Goal: Task Accomplishment & Management: Manage account settings

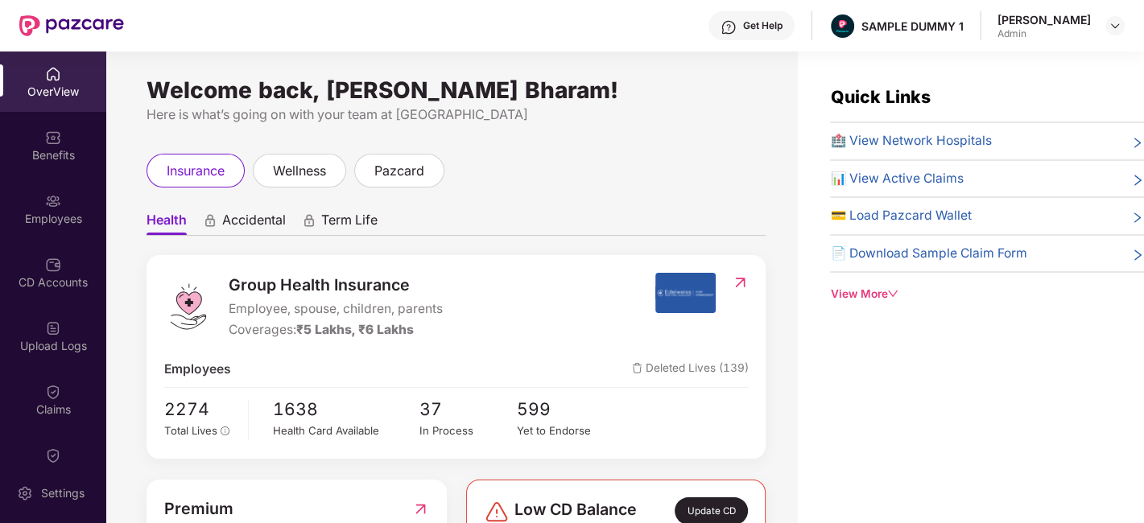
click at [278, 212] on span "Accidental" at bounding box center [254, 223] width 64 height 23
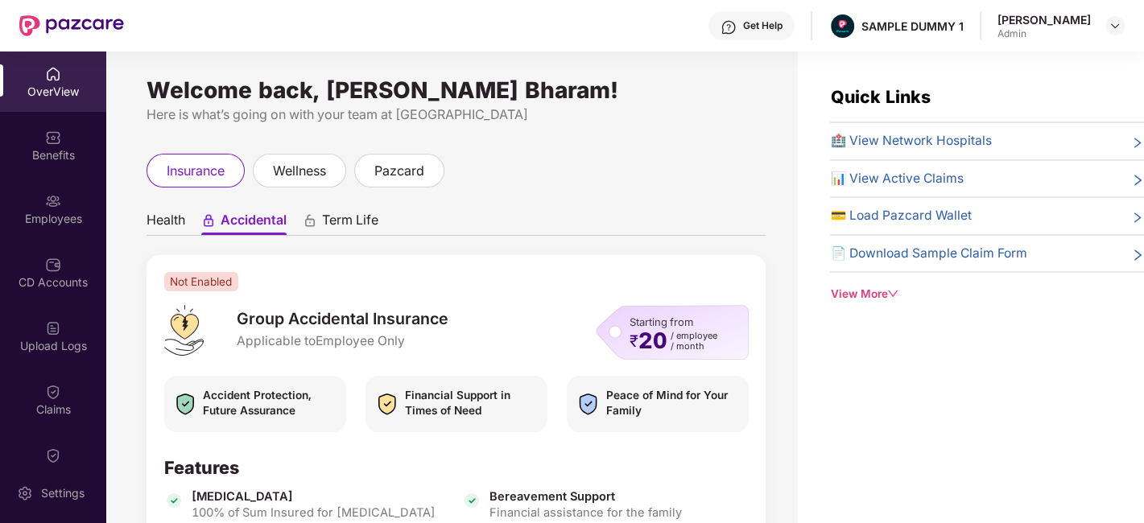
click at [166, 217] on span "Health" at bounding box center [165, 223] width 39 height 23
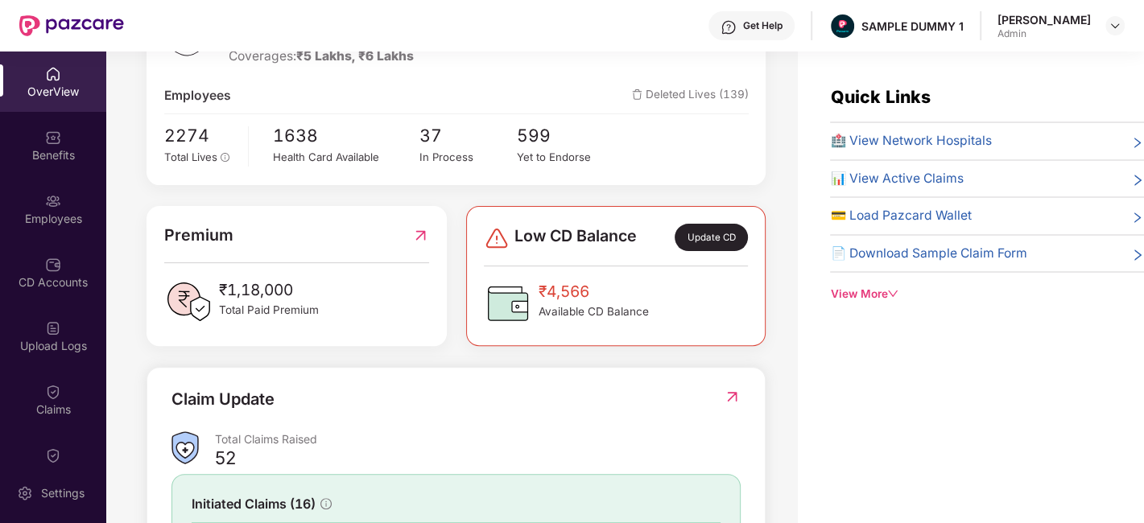
scroll to position [275, 0]
click at [721, 238] on div "Update CD" at bounding box center [711, 235] width 72 height 27
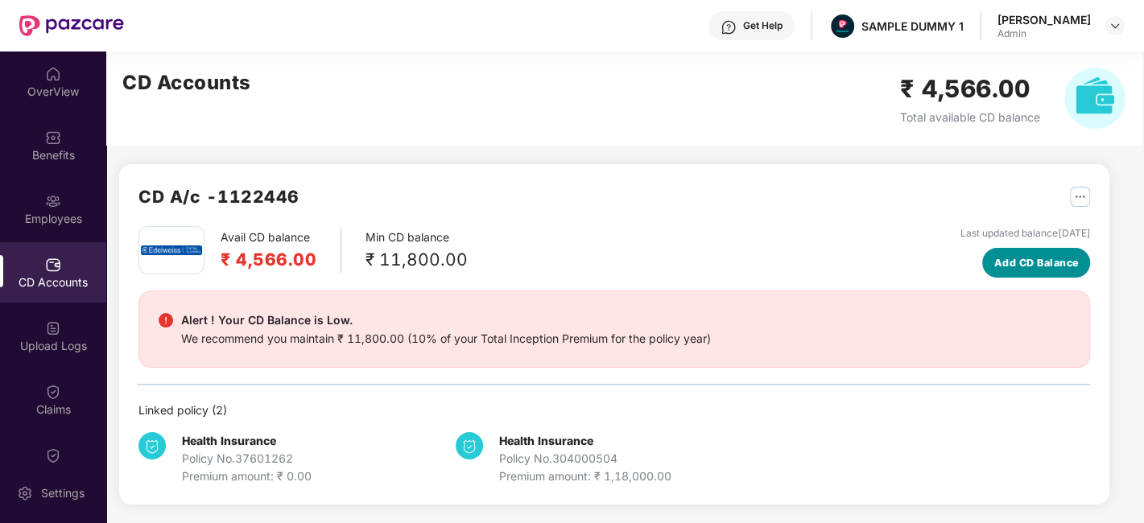
click at [1066, 264] on span "Add CD Balance" at bounding box center [1036, 263] width 85 height 16
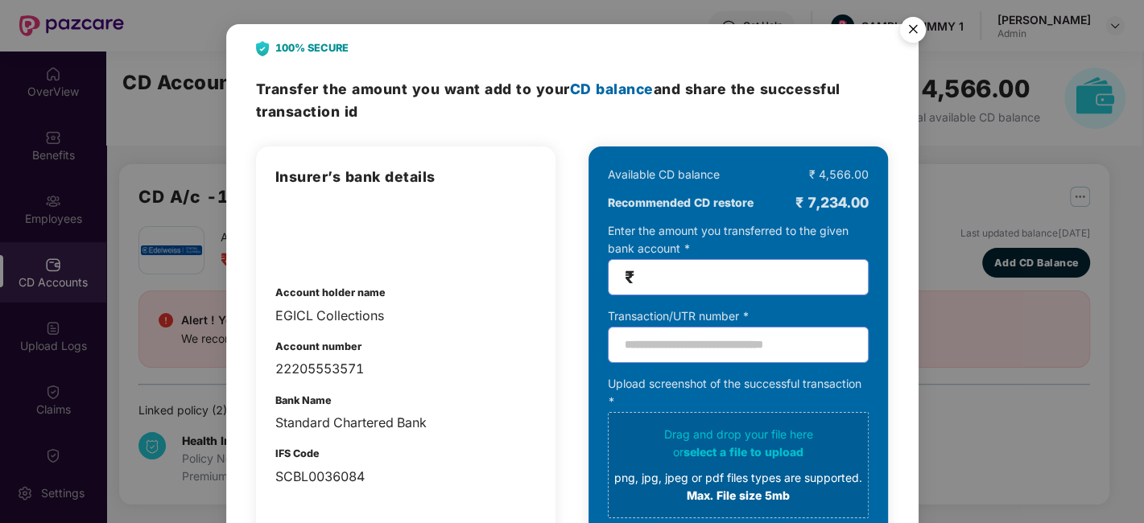
click at [921, 29] on img "Close" at bounding box center [912, 32] width 45 height 45
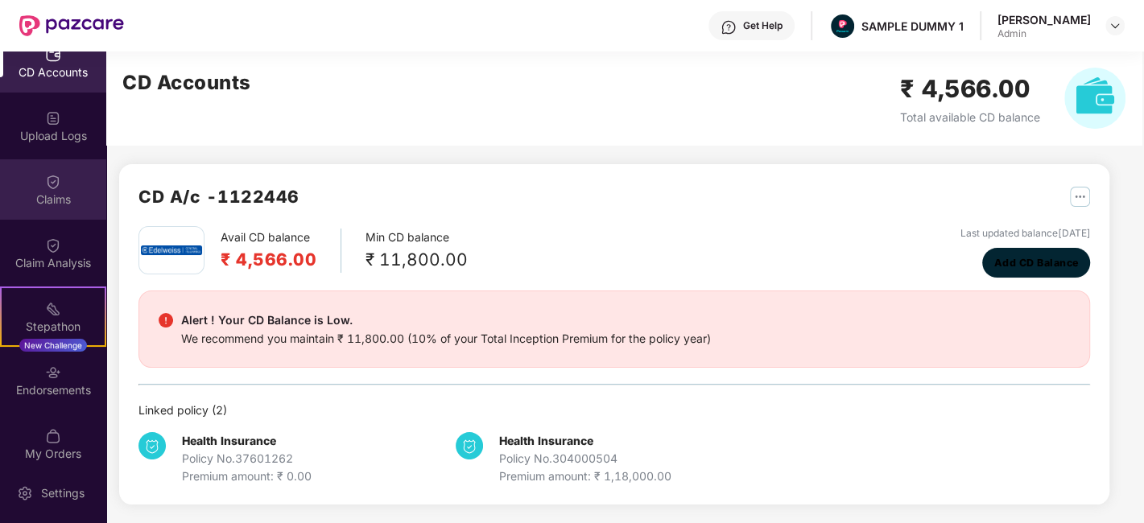
scroll to position [223, 0]
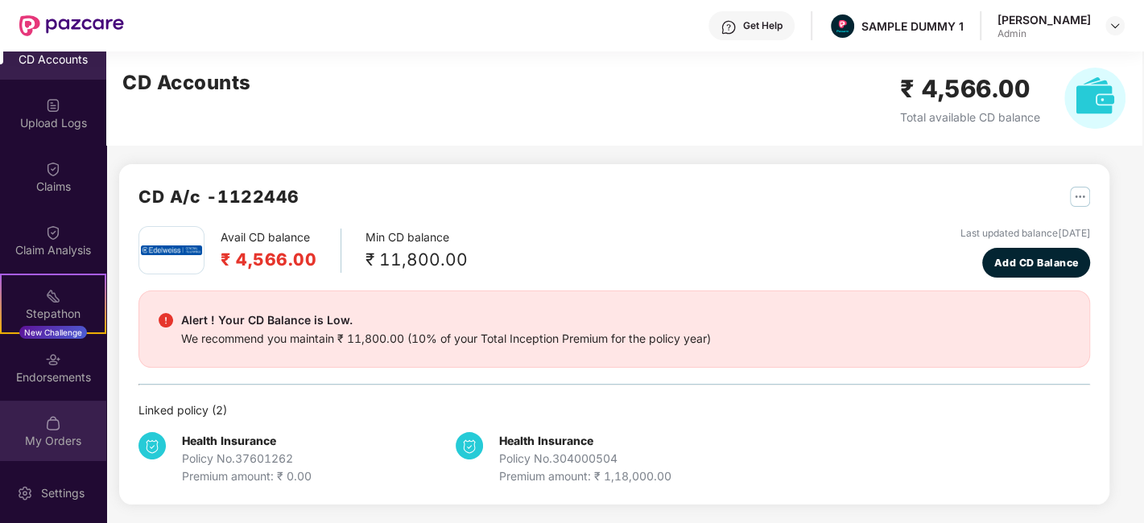
click at [60, 403] on div "My Orders" at bounding box center [53, 431] width 106 height 60
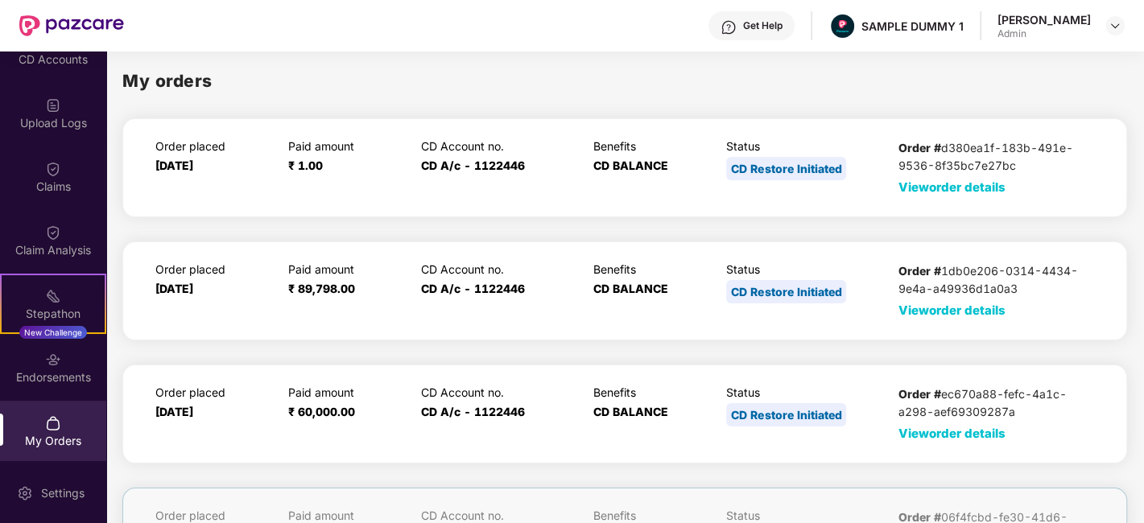
click at [918, 184] on span "View order details" at bounding box center [951, 187] width 107 height 15
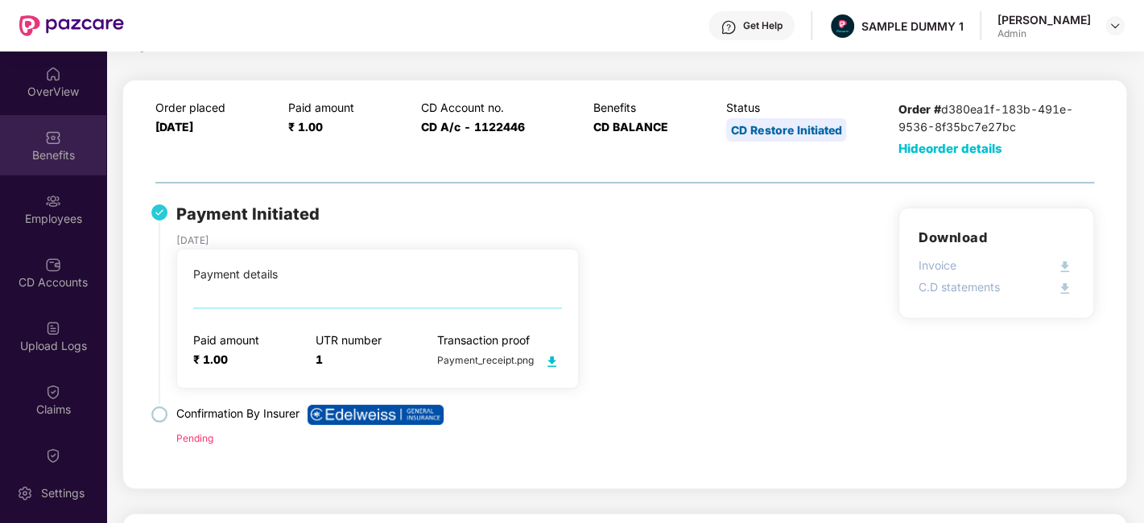
click at [35, 151] on div "Benefits" at bounding box center [53, 155] width 106 height 16
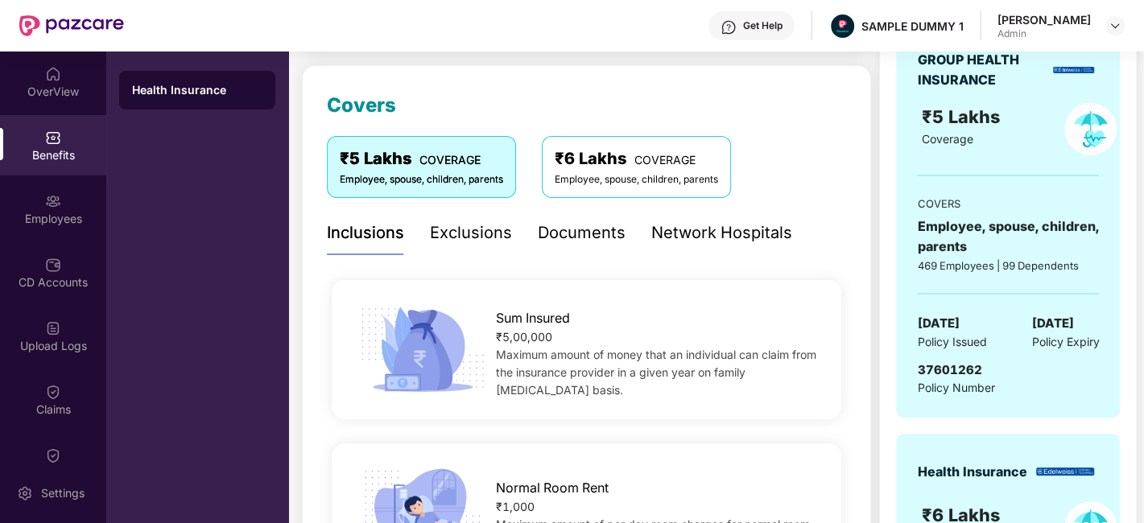
scroll to position [225, 0]
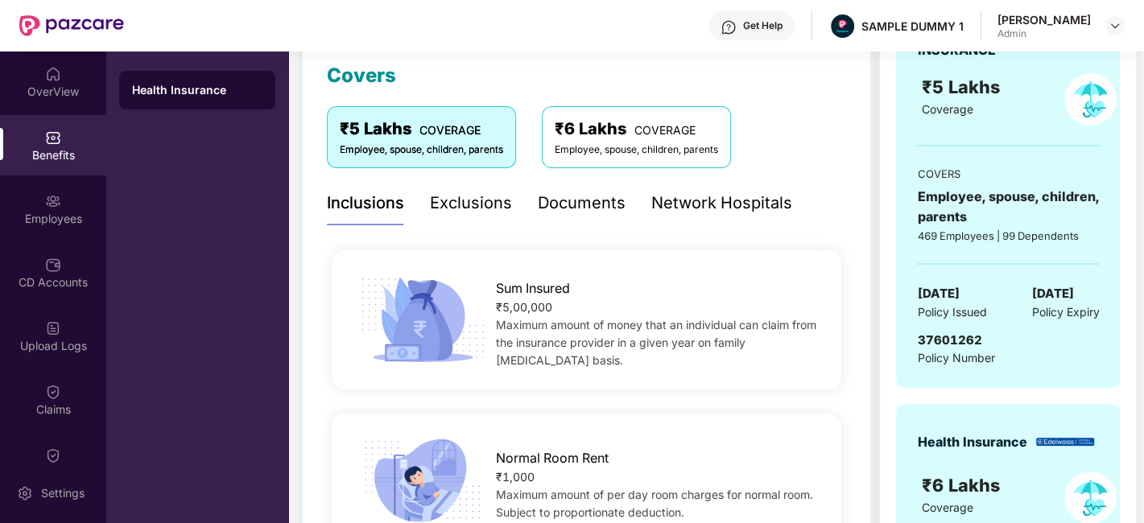
click at [589, 203] on div "Documents" at bounding box center [582, 203] width 88 height 25
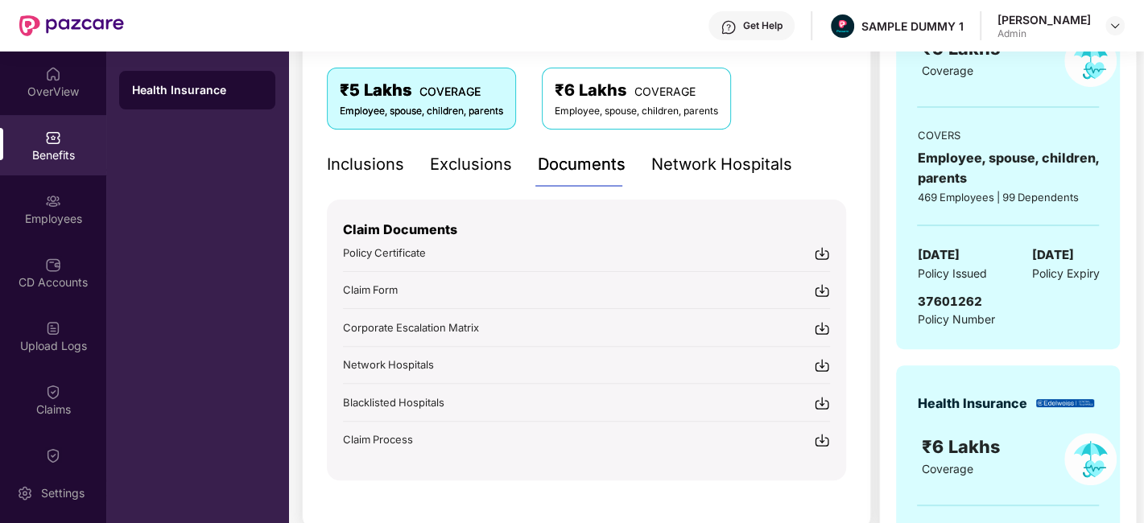
scroll to position [264, 0]
click at [821, 252] on img at bounding box center [822, 254] width 16 height 16
click at [677, 175] on div "Network Hospitals" at bounding box center [721, 164] width 141 height 25
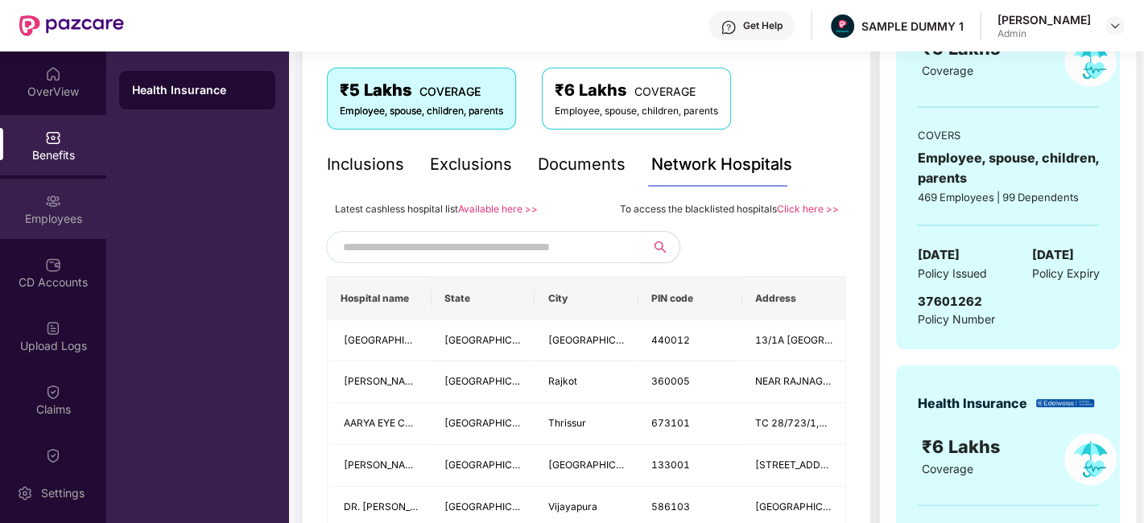
click at [57, 197] on img at bounding box center [53, 201] width 16 height 16
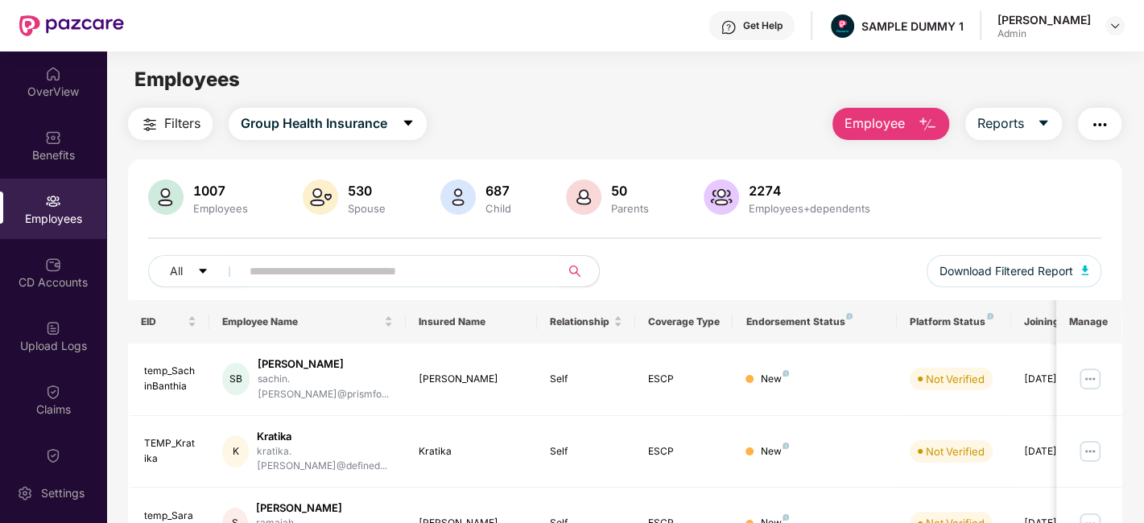
click at [926, 113] on button "Employee" at bounding box center [890, 124] width 117 height 32
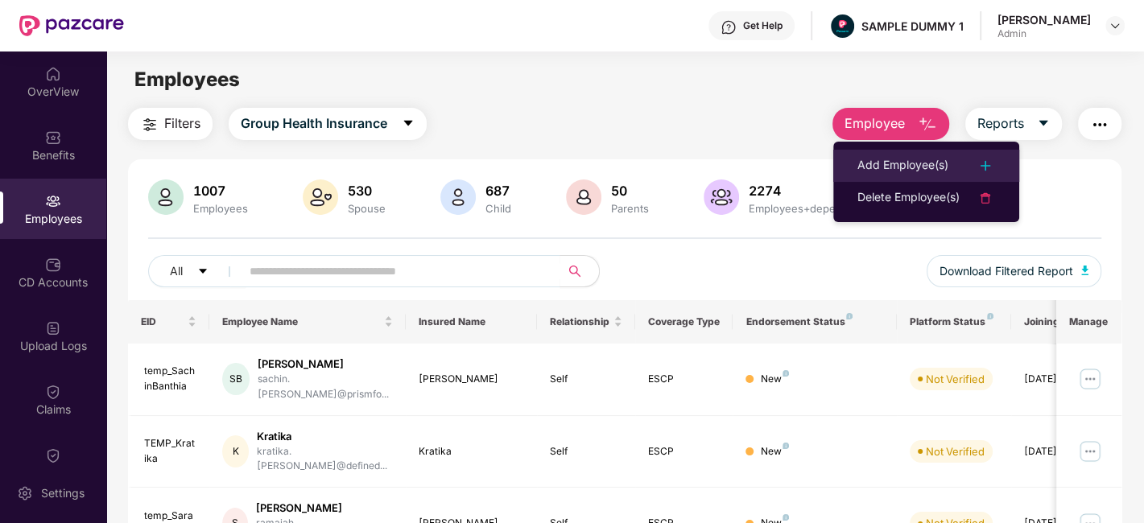
click at [915, 151] on li "Add Employee(s)" at bounding box center [926, 166] width 186 height 32
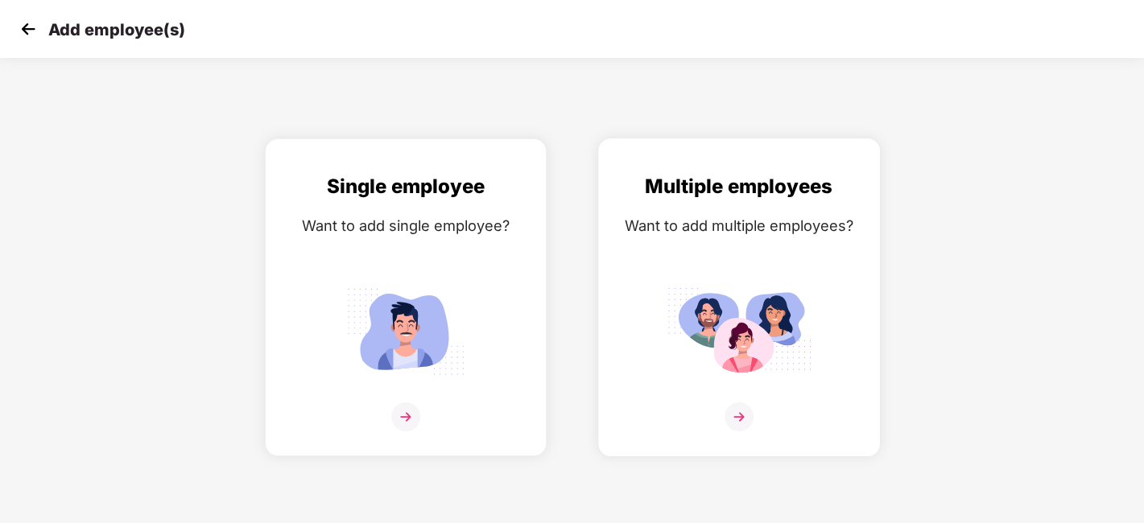
click at [741, 409] on img at bounding box center [738, 416] width 29 height 29
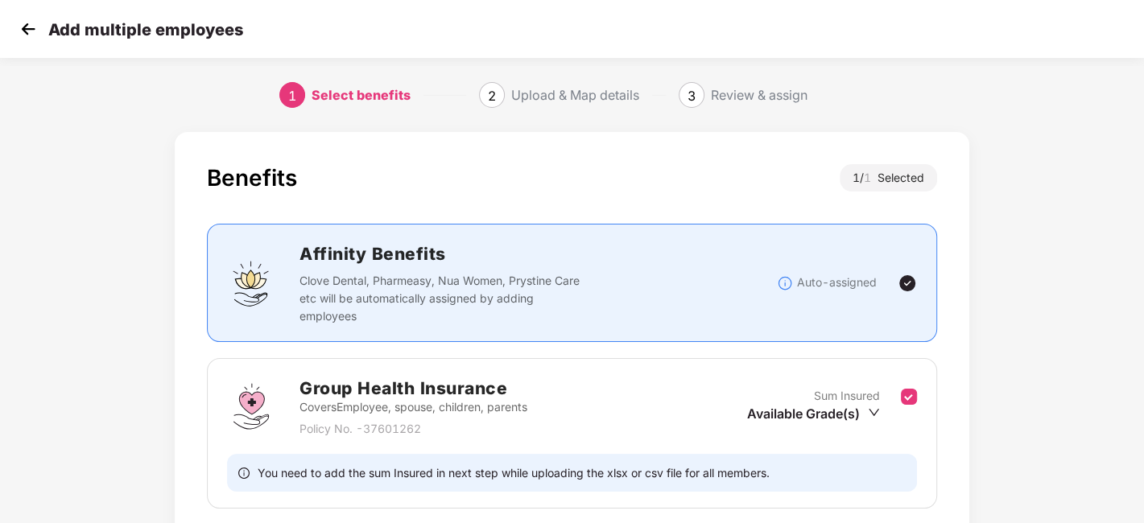
scroll to position [124, 0]
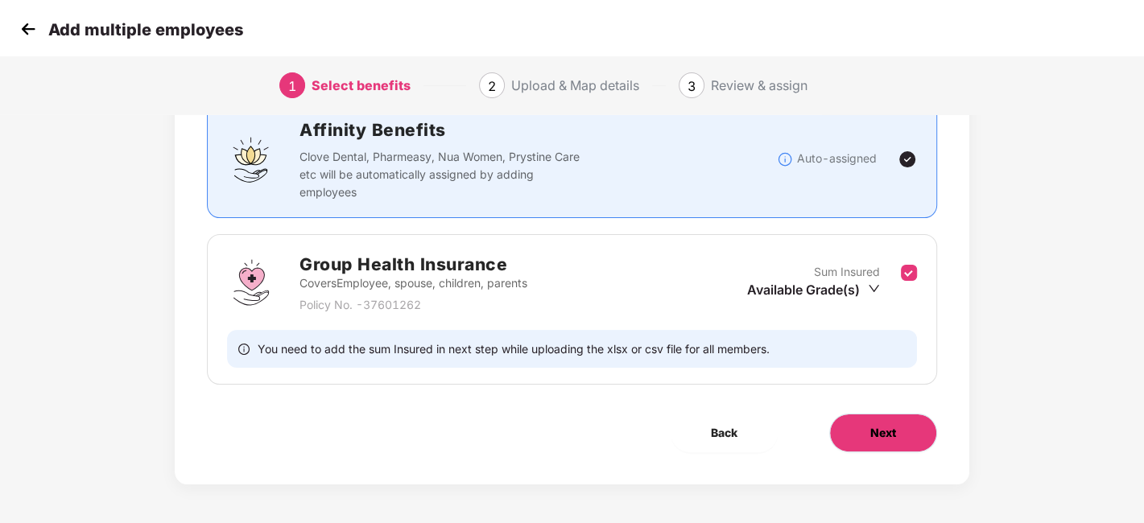
click at [871, 439] on span "Next" at bounding box center [883, 433] width 26 height 18
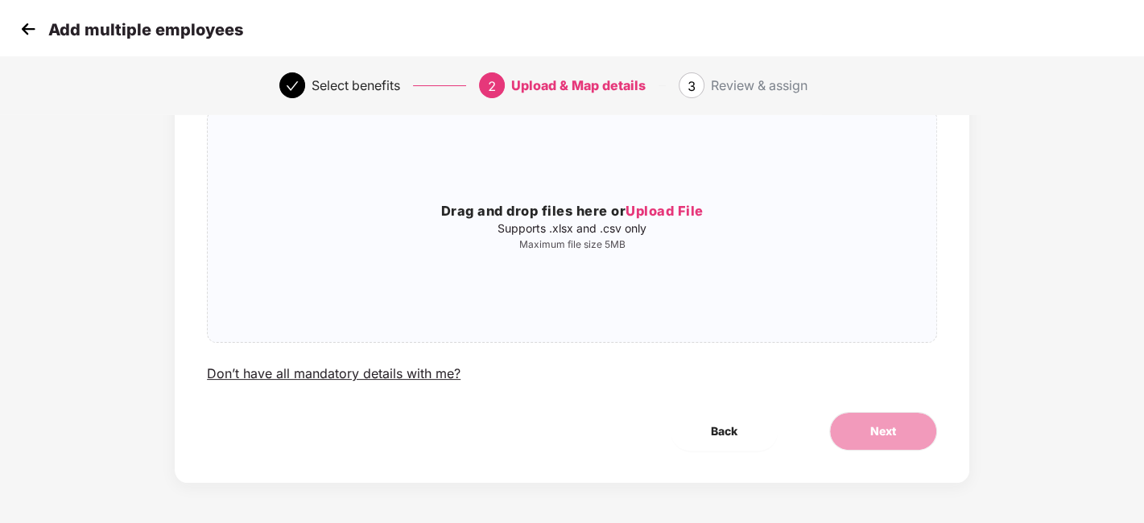
scroll to position [0, 0]
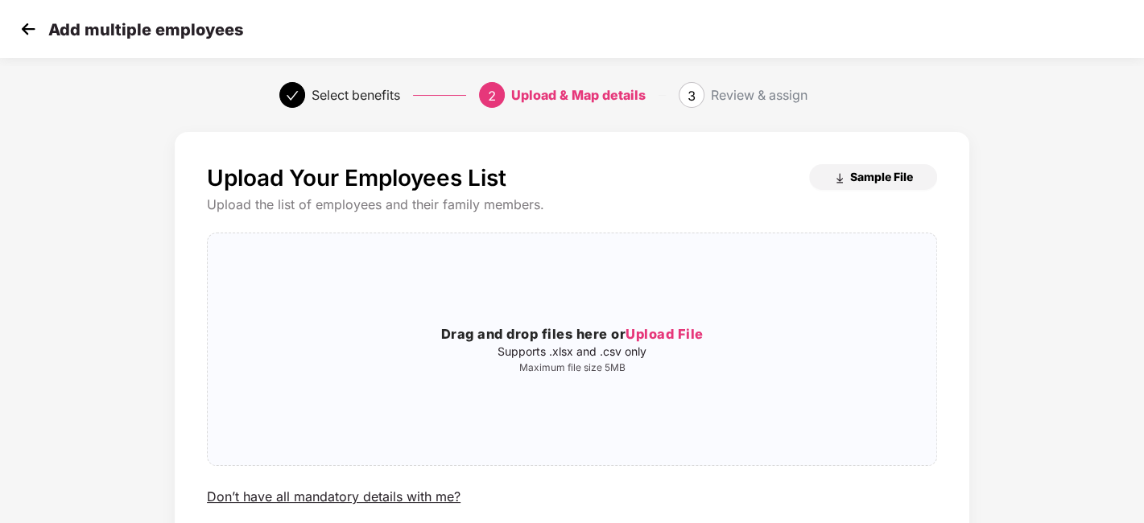
click at [844, 173] on img "button" at bounding box center [839, 178] width 13 height 13
click at [24, 26] on img at bounding box center [28, 29] width 24 height 24
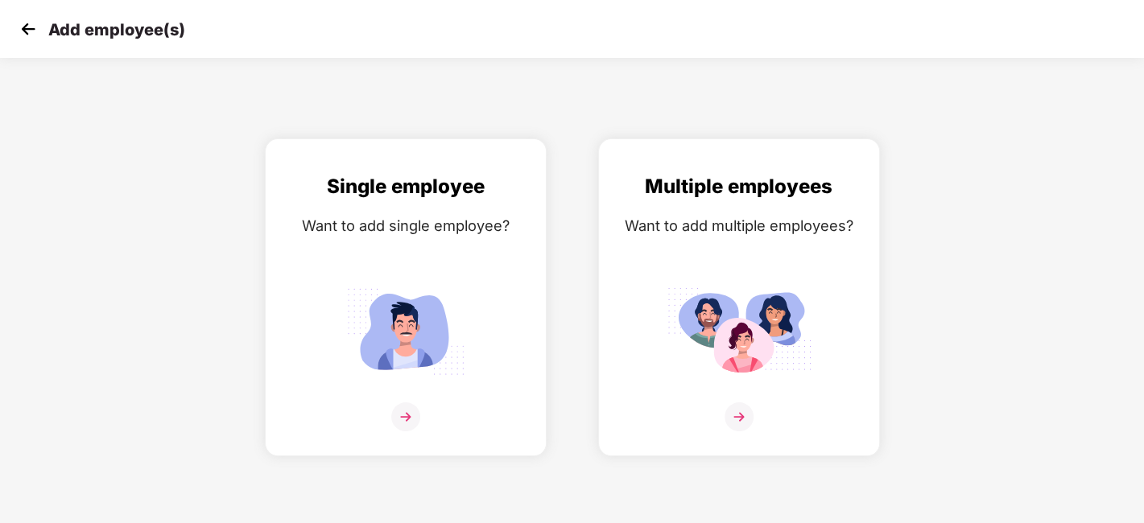
click at [24, 26] on img at bounding box center [28, 29] width 24 height 24
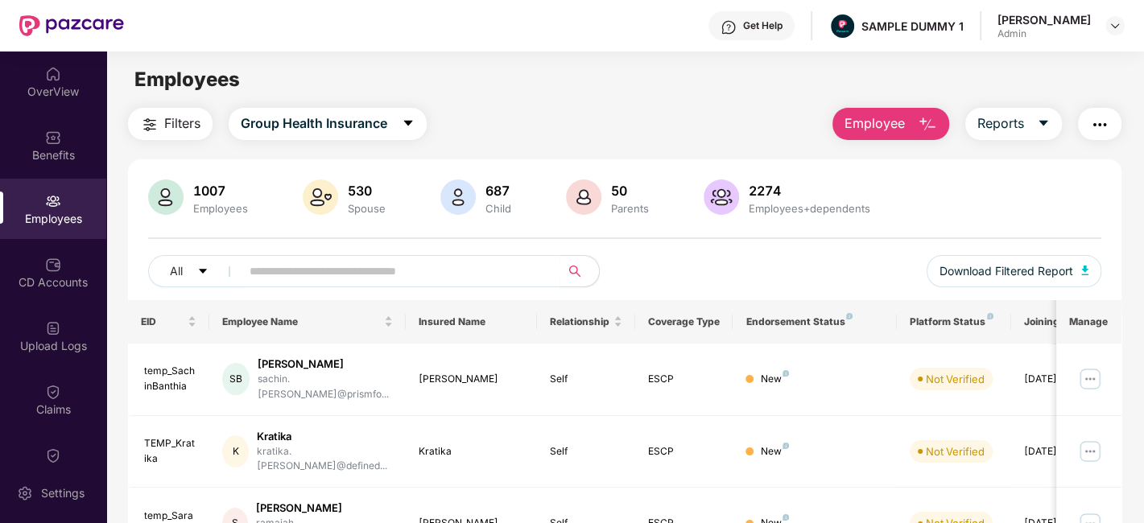
click at [919, 113] on button "Employee" at bounding box center [890, 124] width 117 height 32
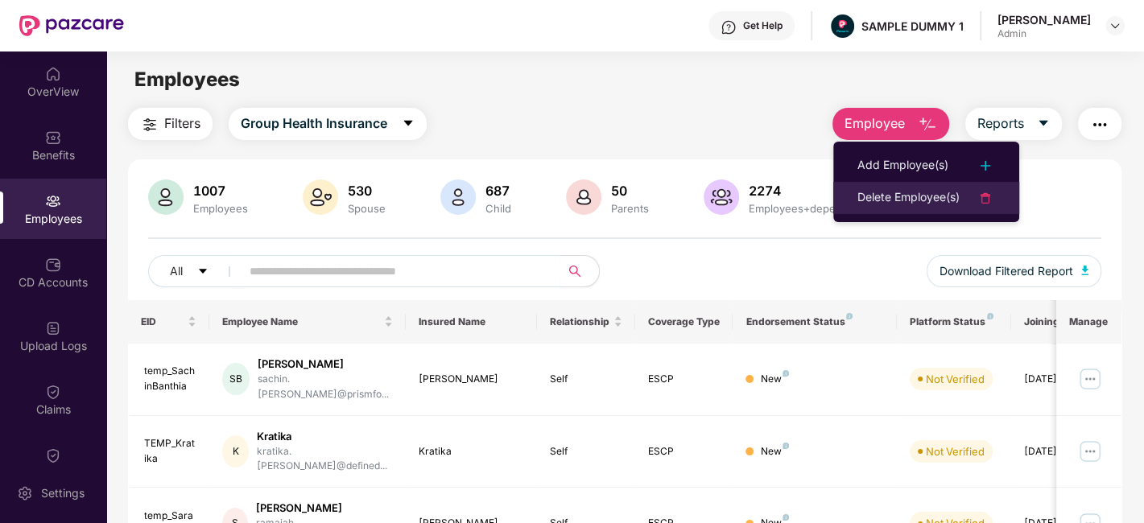
click at [916, 188] on div "Delete Employee(s)" at bounding box center [908, 197] width 102 height 19
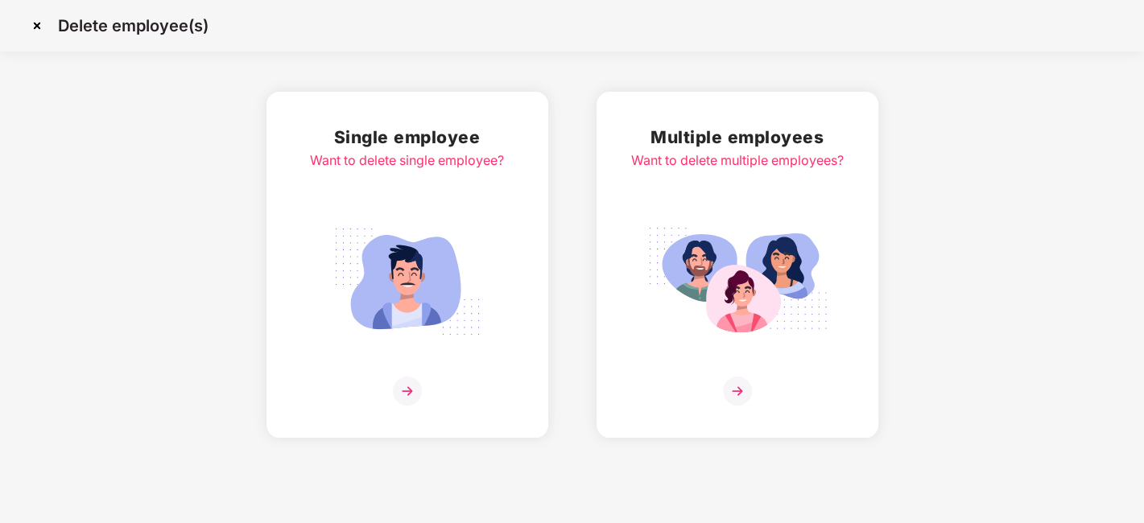
click at [408, 392] on img at bounding box center [407, 391] width 29 height 29
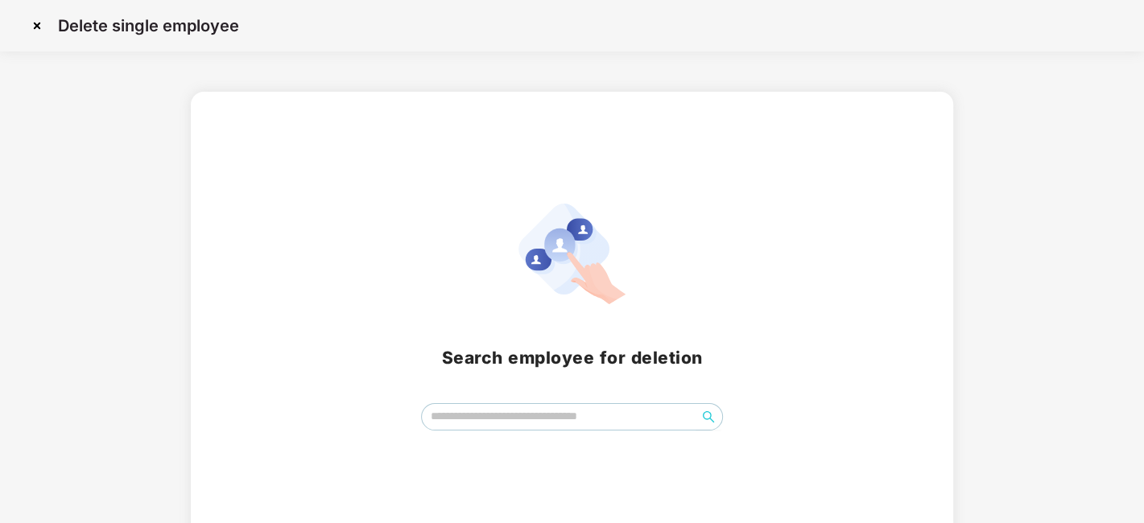
scroll to position [19, 0]
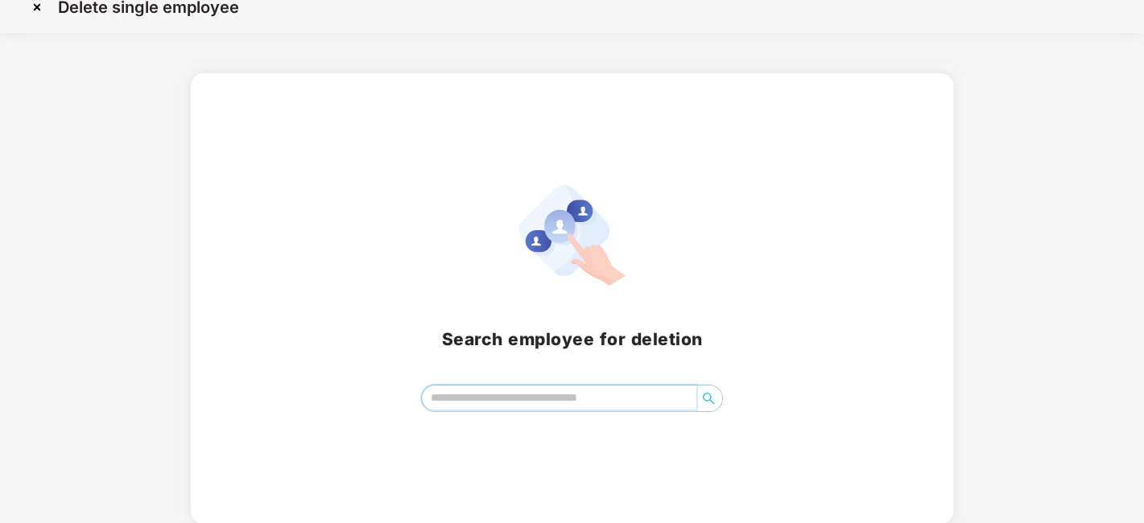
click at [477, 403] on input "search" at bounding box center [559, 398] width 274 height 24
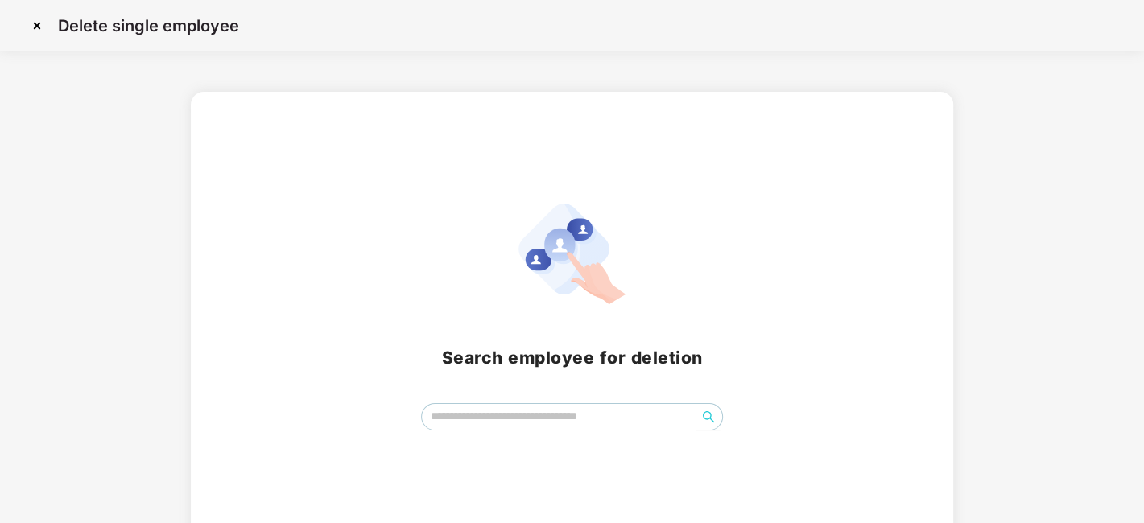
click at [35, 19] on img at bounding box center [37, 26] width 26 height 26
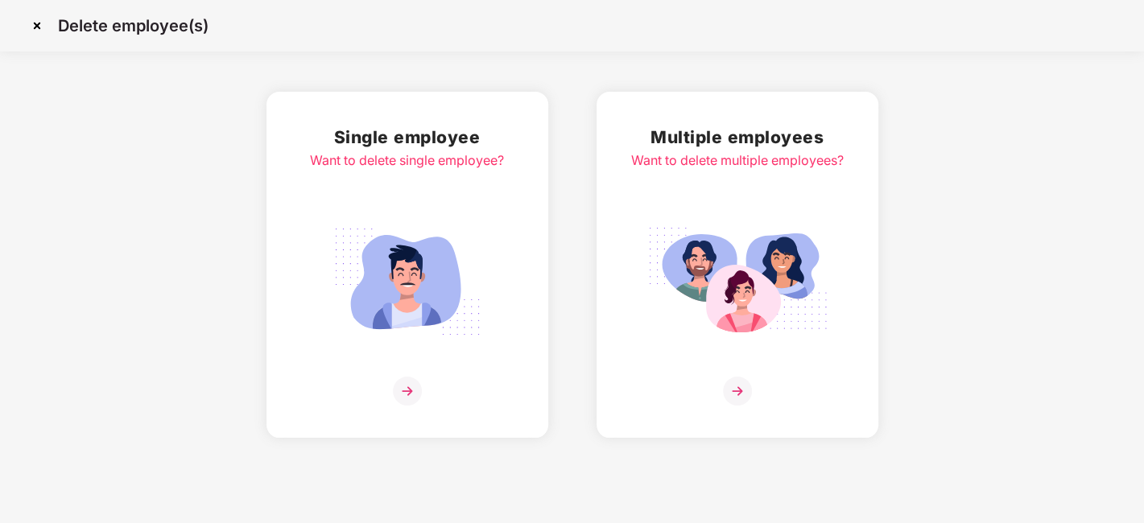
click at [35, 24] on img at bounding box center [37, 26] width 26 height 26
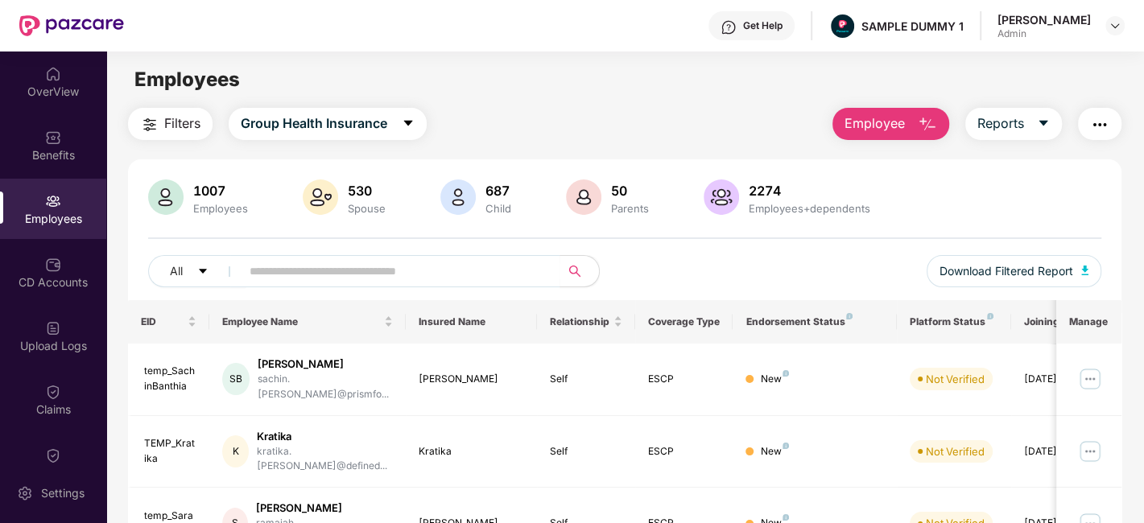
click at [881, 114] on span "Employee" at bounding box center [874, 123] width 60 height 20
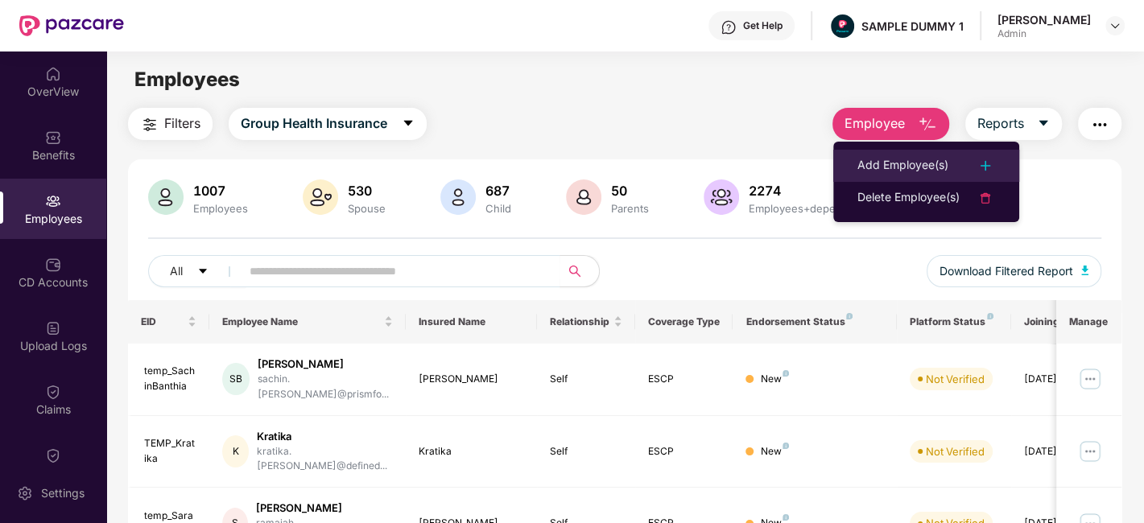
click at [900, 159] on div "Add Employee(s)" at bounding box center [902, 165] width 91 height 19
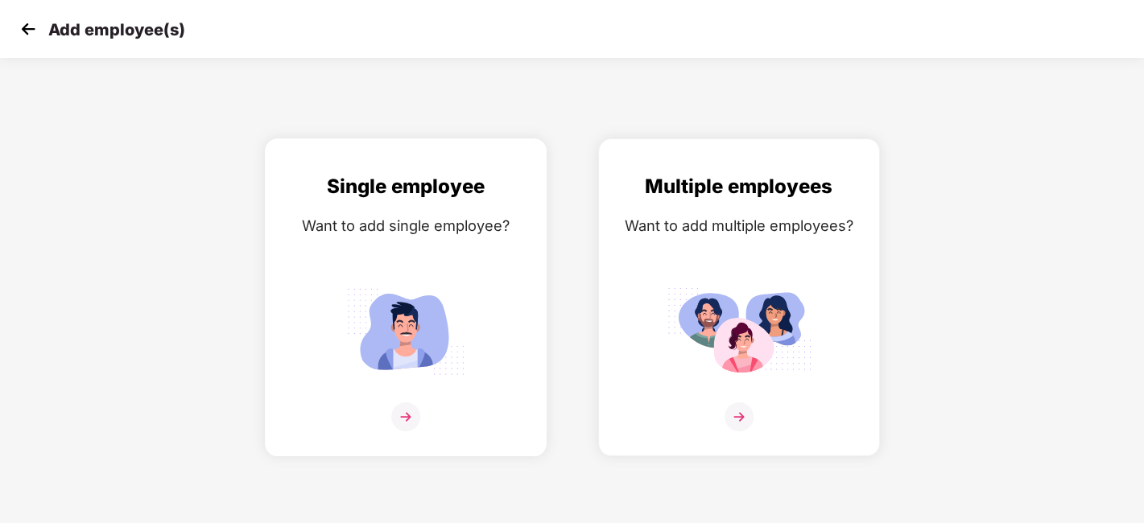
click at [398, 420] on img at bounding box center [405, 416] width 29 height 29
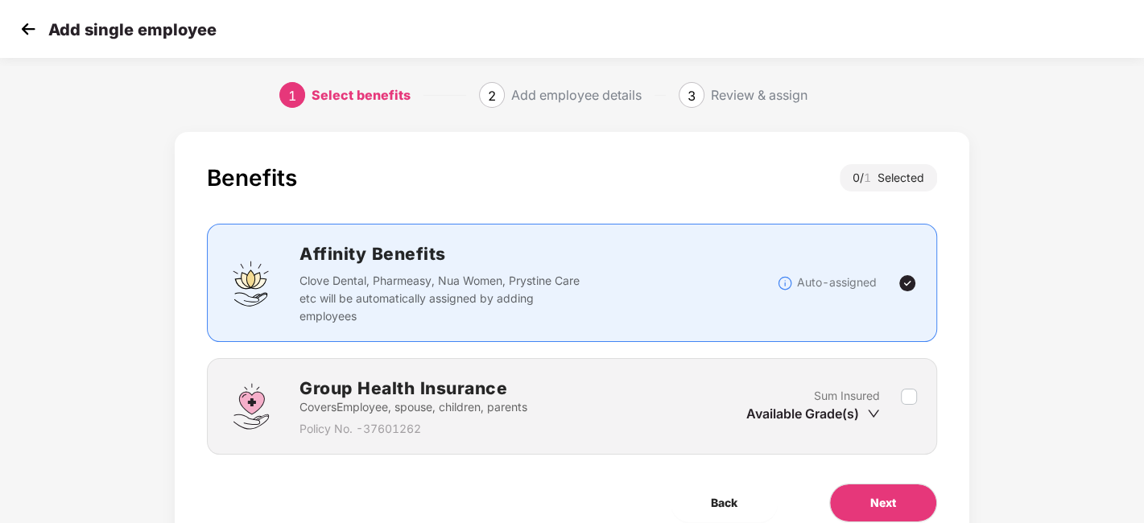
scroll to position [70, 0]
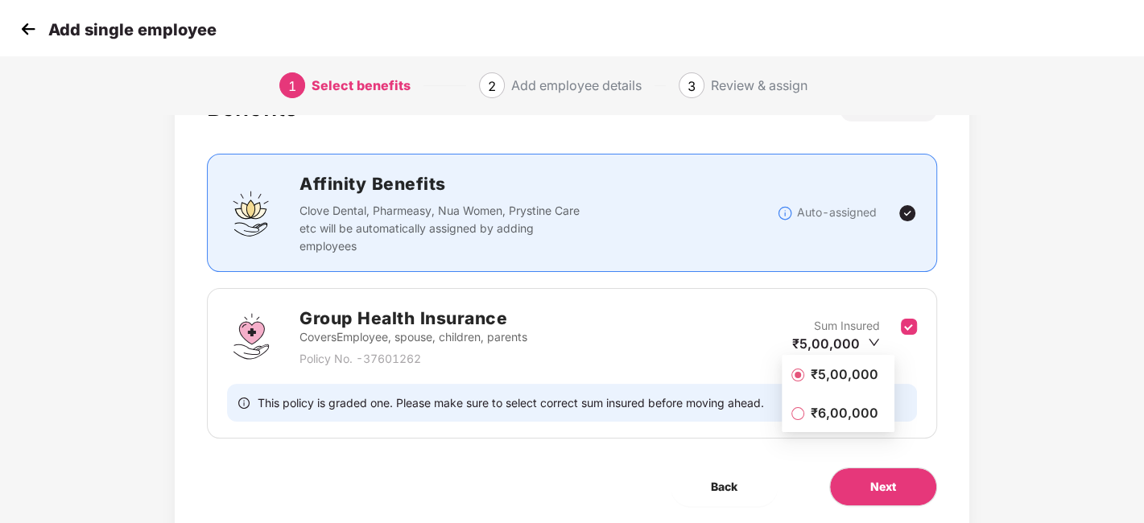
click at [841, 375] on span "₹5,00,000" at bounding box center [844, 374] width 80 height 18
click at [874, 487] on span "Next" at bounding box center [883, 487] width 26 height 18
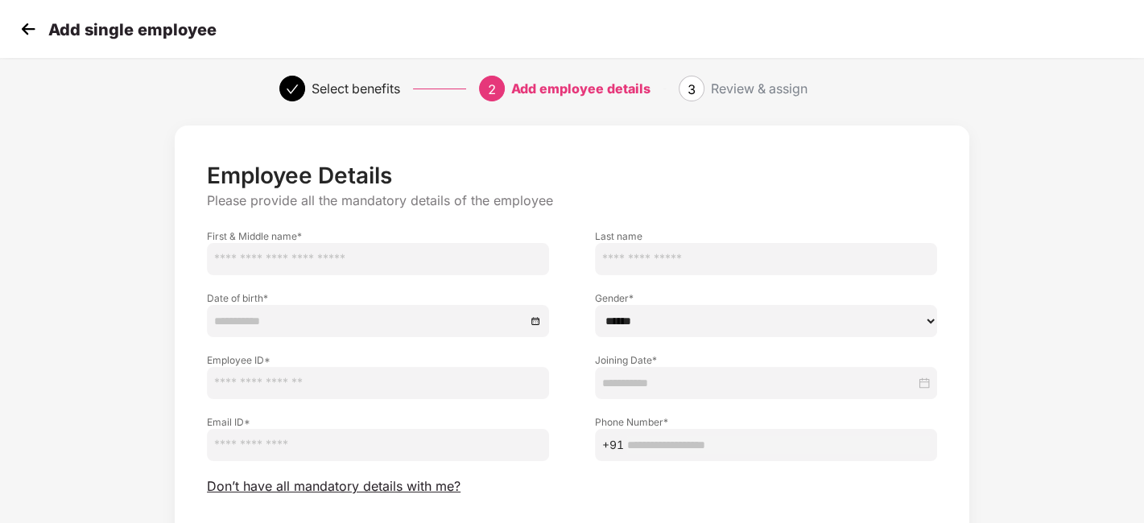
scroll to position [0, 0]
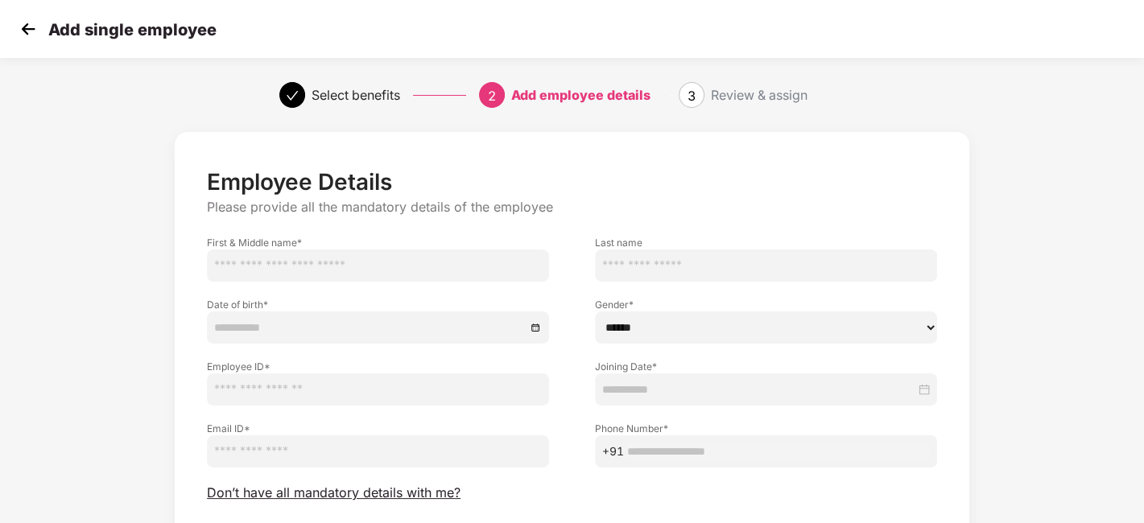
click at [28, 28] on img at bounding box center [28, 29] width 24 height 24
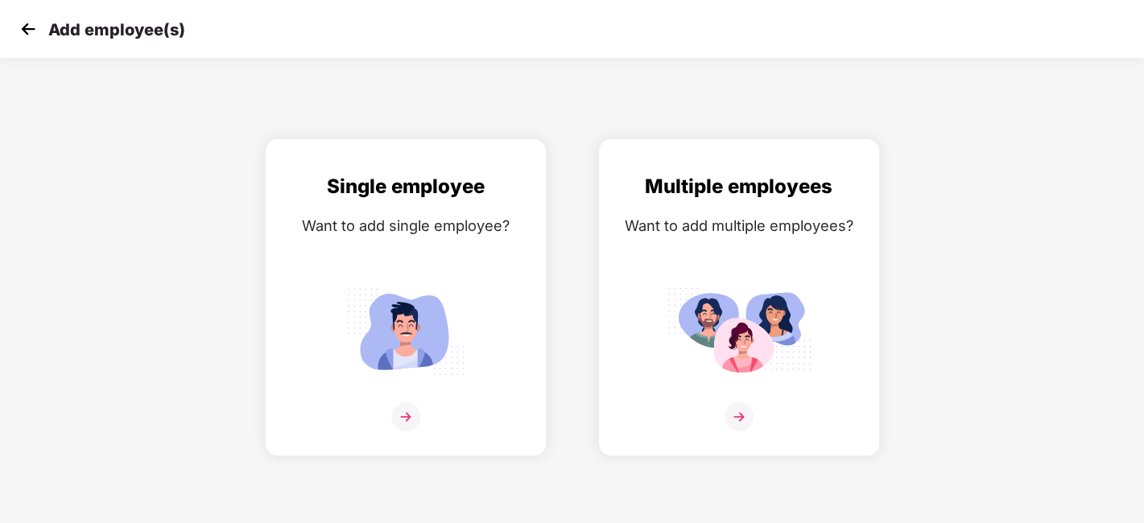
click at [28, 28] on img at bounding box center [28, 29] width 24 height 24
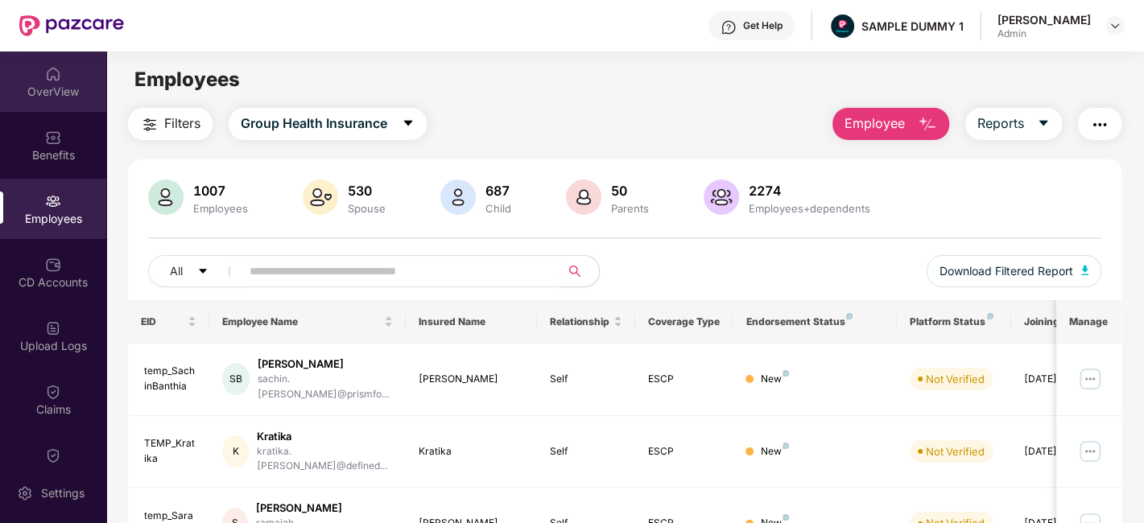
click at [57, 80] on img at bounding box center [53, 74] width 16 height 16
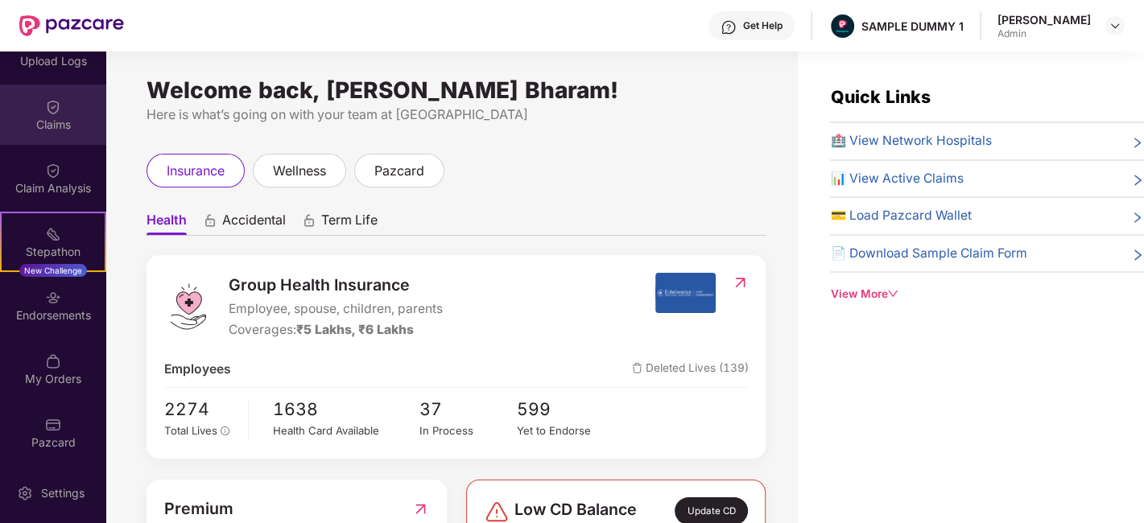
scroll to position [287, 0]
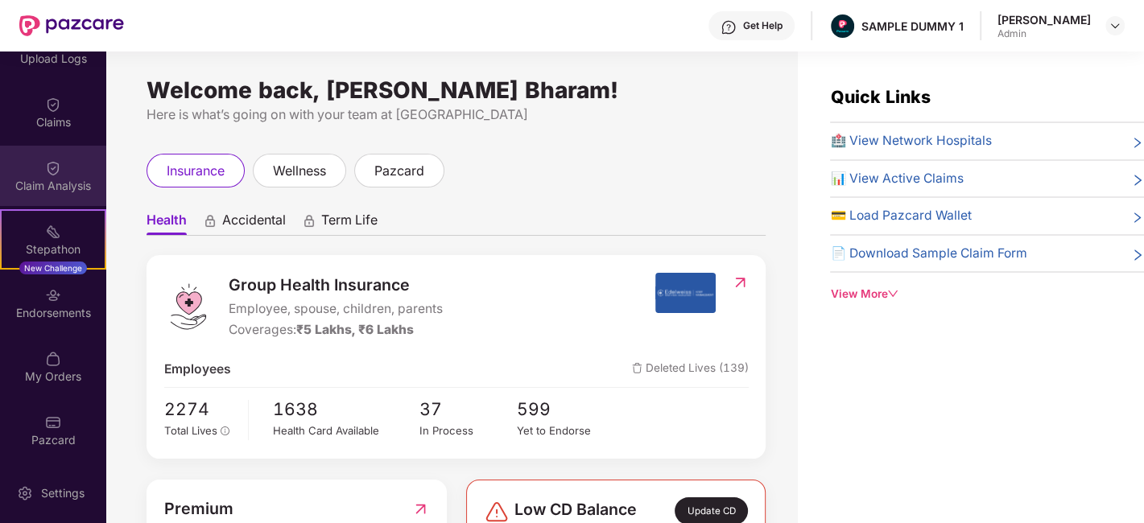
click at [65, 175] on div "Claim Analysis" at bounding box center [53, 176] width 106 height 60
